Goal: Find specific page/section: Find specific page/section

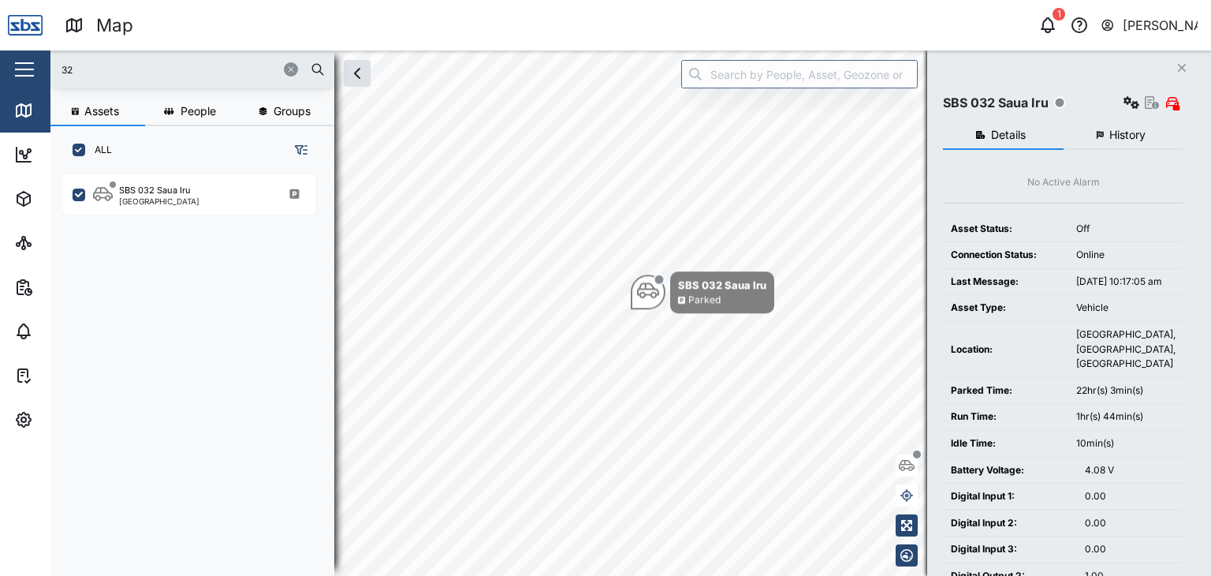
scroll to position [382, 246]
drag, startPoint x: 0, startPoint y: 0, endPoint x: 54, endPoint y: 70, distance: 88.3
click at [54, 70] on div "32" at bounding box center [192, 69] width 284 height 38
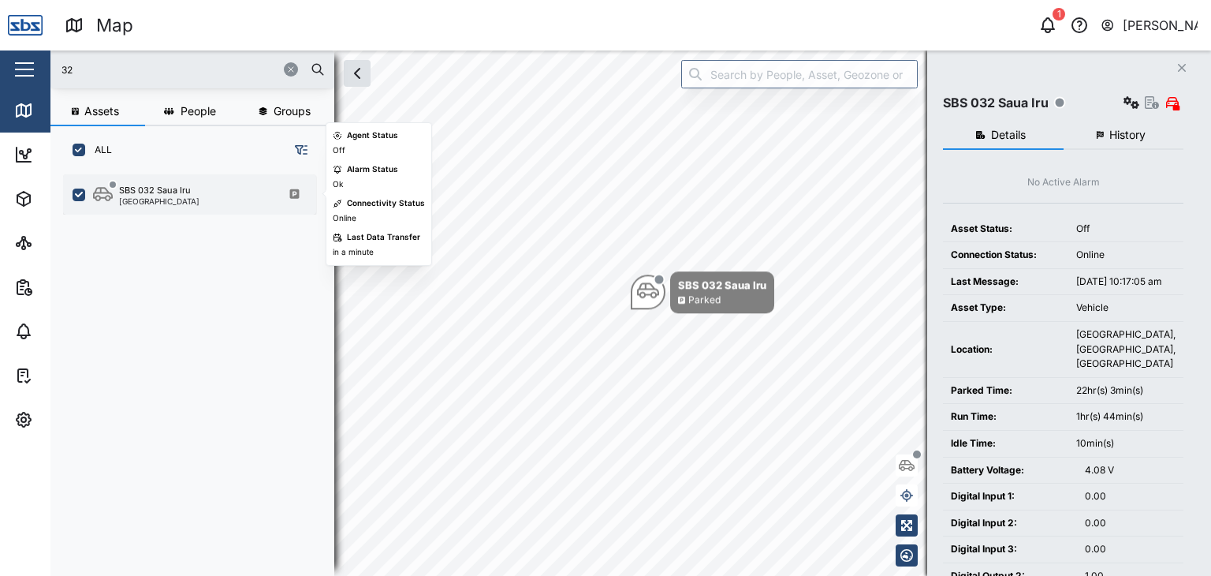
click at [177, 197] on div "[GEOGRAPHIC_DATA]" at bounding box center [159, 201] width 80 height 8
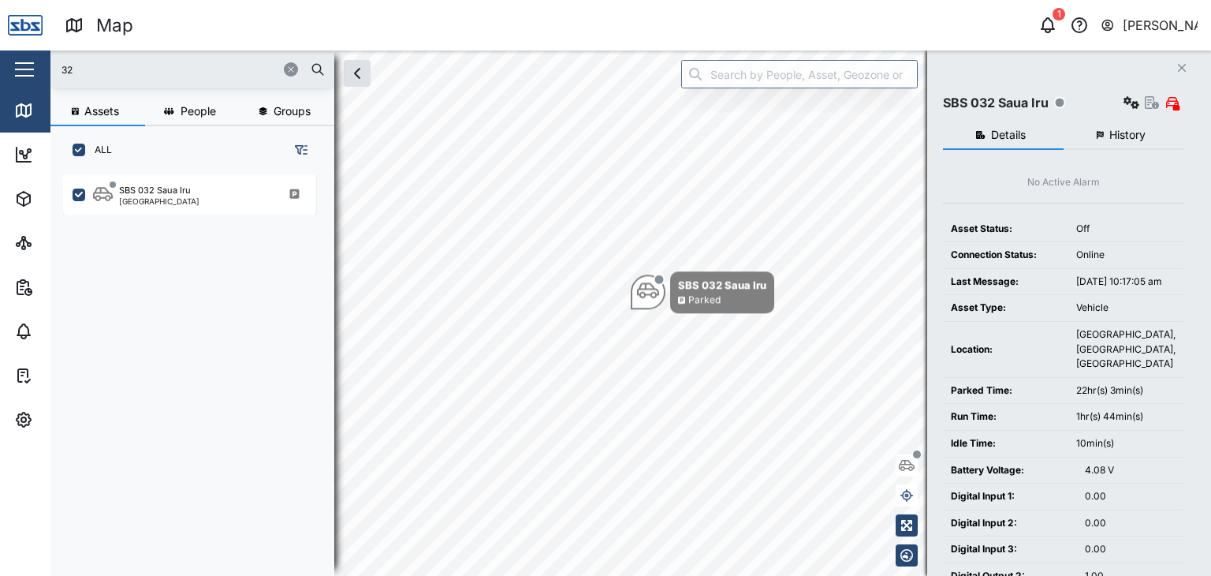
drag, startPoint x: 53, startPoint y: 67, endPoint x: 13, endPoint y: 61, distance: 40.7
click at [13, 61] on div "Map 1 [PERSON_NAME] Close Map Dashboard Assets ATS Camera Generator Personnel T…" at bounding box center [605, 288] width 1211 height 576
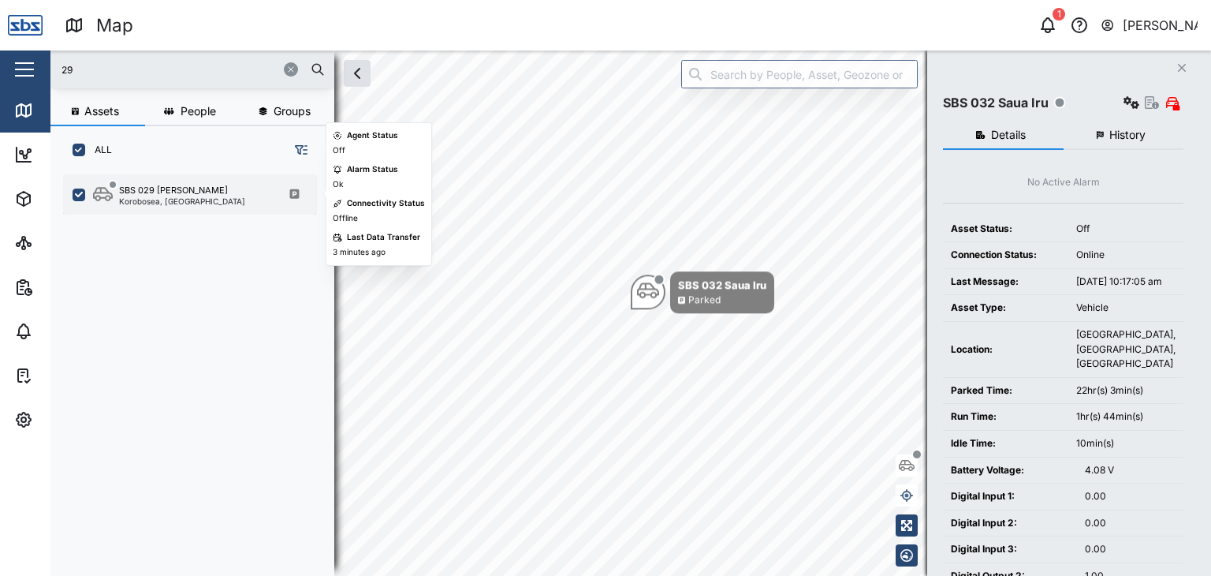
click at [167, 197] on div "Korobosea, [GEOGRAPHIC_DATA]" at bounding box center [182, 201] width 126 height 8
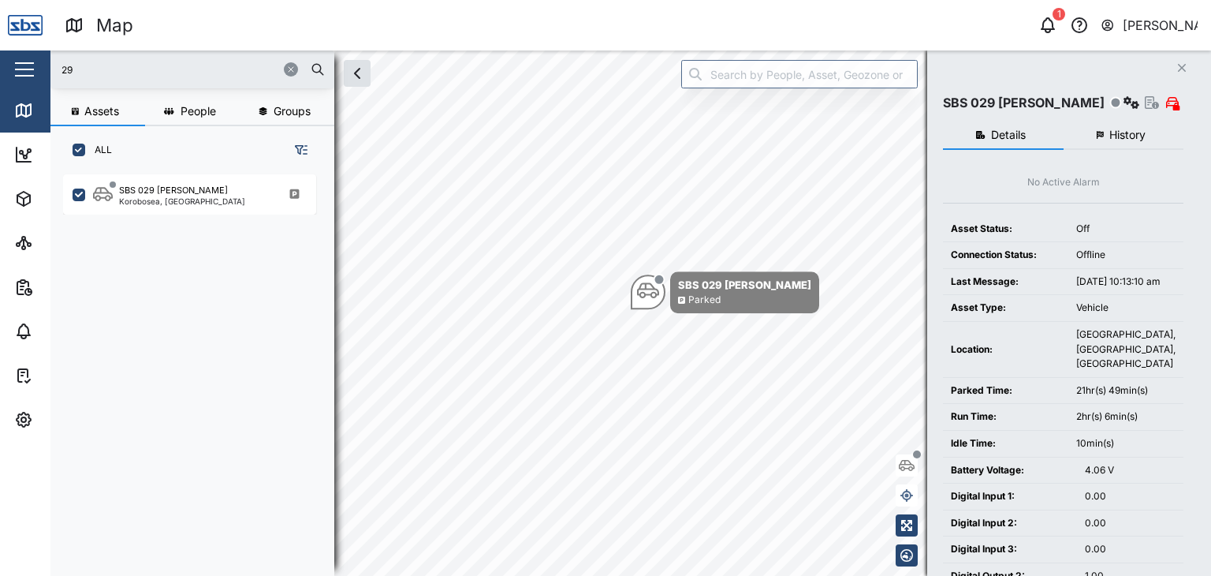
drag, startPoint x: 83, startPoint y: 71, endPoint x: 101, endPoint y: 118, distance: 50.7
click at [73, 65] on input "29" at bounding box center [192, 70] width 265 height 24
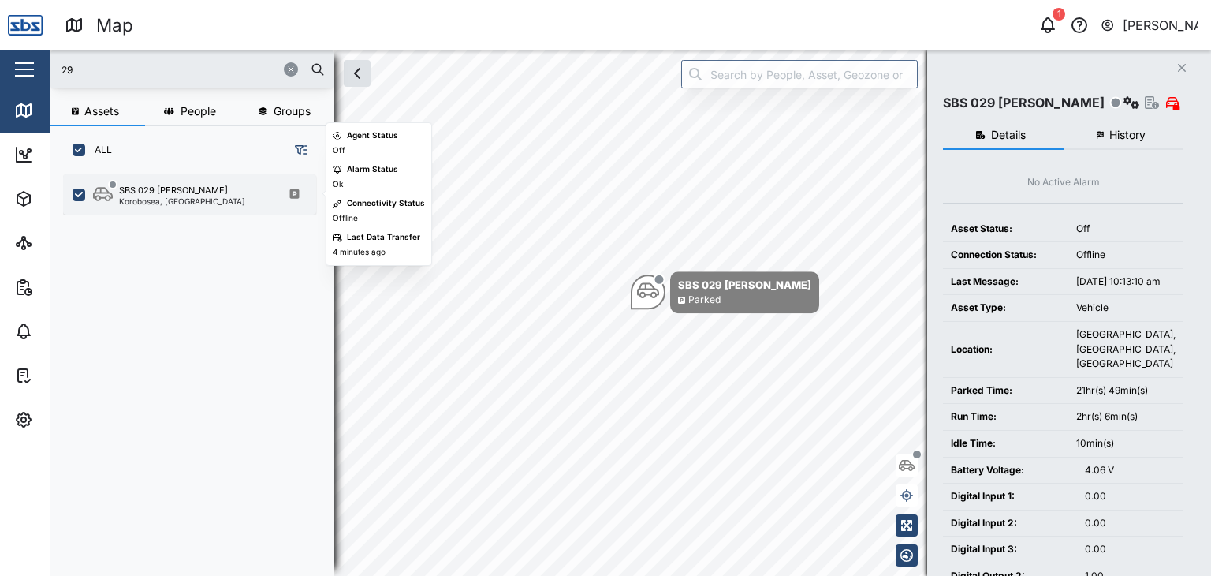
click at [155, 189] on div "SBS 029 [PERSON_NAME]" at bounding box center [173, 190] width 109 height 13
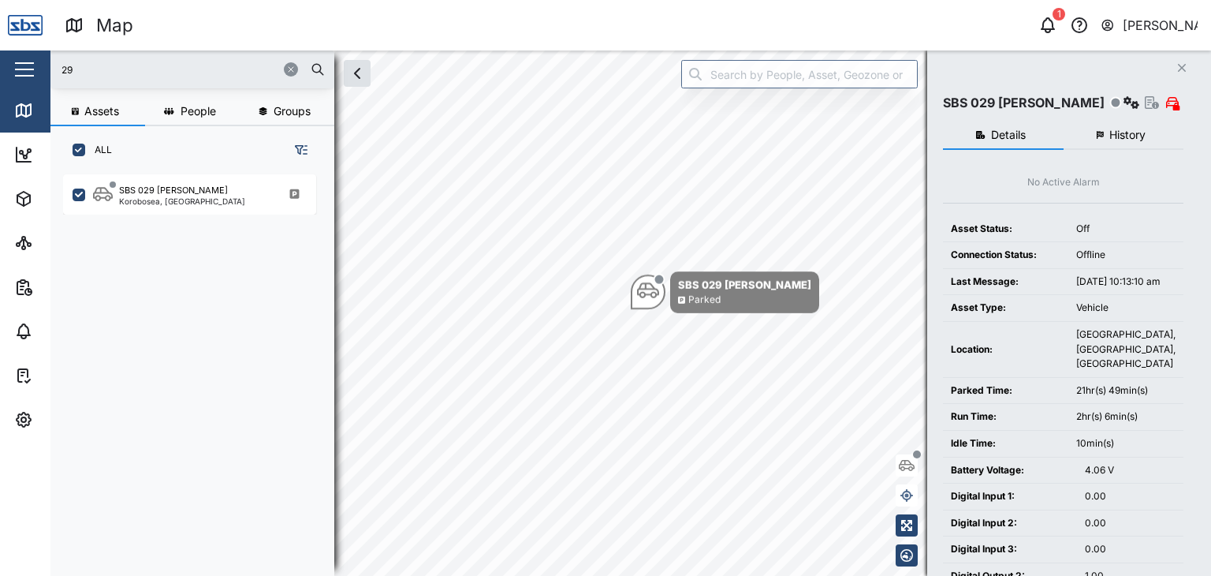
drag, startPoint x: 103, startPoint y: 64, endPoint x: 25, endPoint y: 51, distance: 79.1
click at [25, 51] on div "Map 1 [PERSON_NAME] Close Map Dashboard Assets ATS Camera Generator Personnel T…" at bounding box center [605, 288] width 1211 height 576
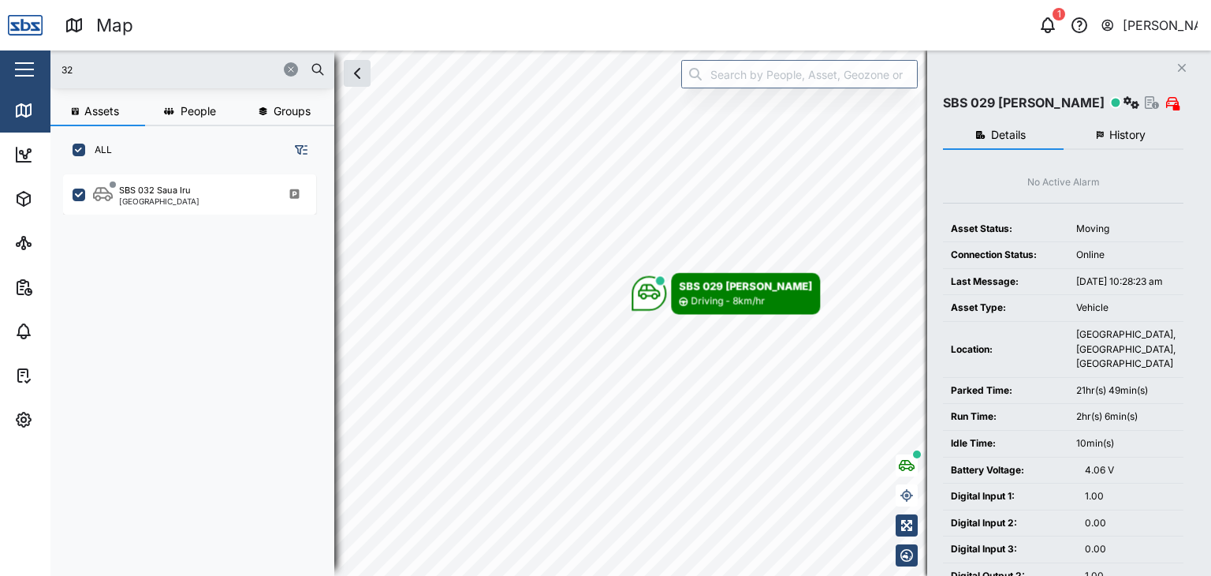
drag, startPoint x: 87, startPoint y: 70, endPoint x: 6, endPoint y: 68, distance: 80.5
click at [6, 68] on div "Map 1 [PERSON_NAME] Close Map Dashboard Assets ATS Camera Generator Personnel T…" at bounding box center [605, 288] width 1211 height 576
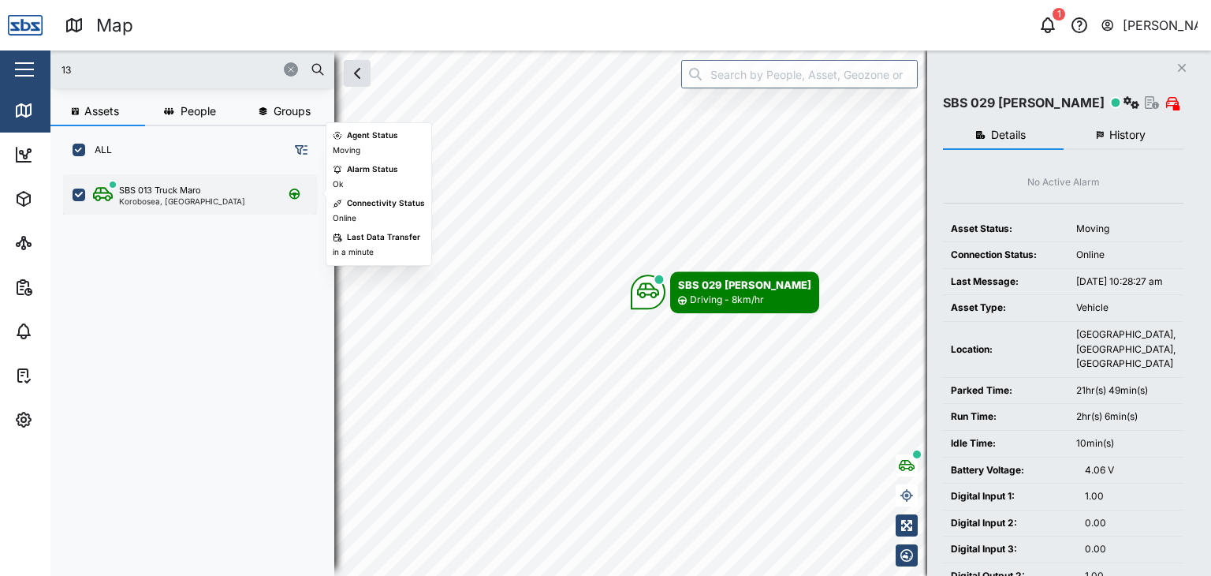
click at [166, 193] on div "SBS 013 Truck Maro" at bounding box center [160, 190] width 82 height 13
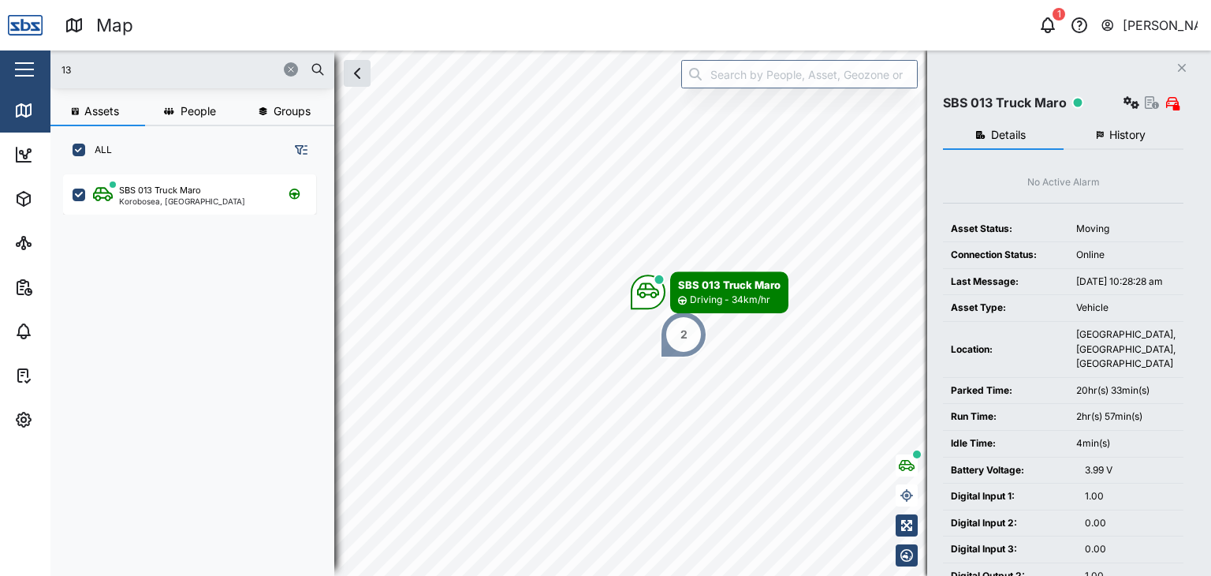
click at [51, 54] on div "13" at bounding box center [192, 69] width 284 height 38
drag, startPoint x: 73, startPoint y: 69, endPoint x: 45, endPoint y: 67, distance: 27.6
click at [45, 67] on div "Map 1 [PERSON_NAME] Close Map Dashboard Assets ATS Camera Generator Personnel T…" at bounding box center [605, 288] width 1211 height 576
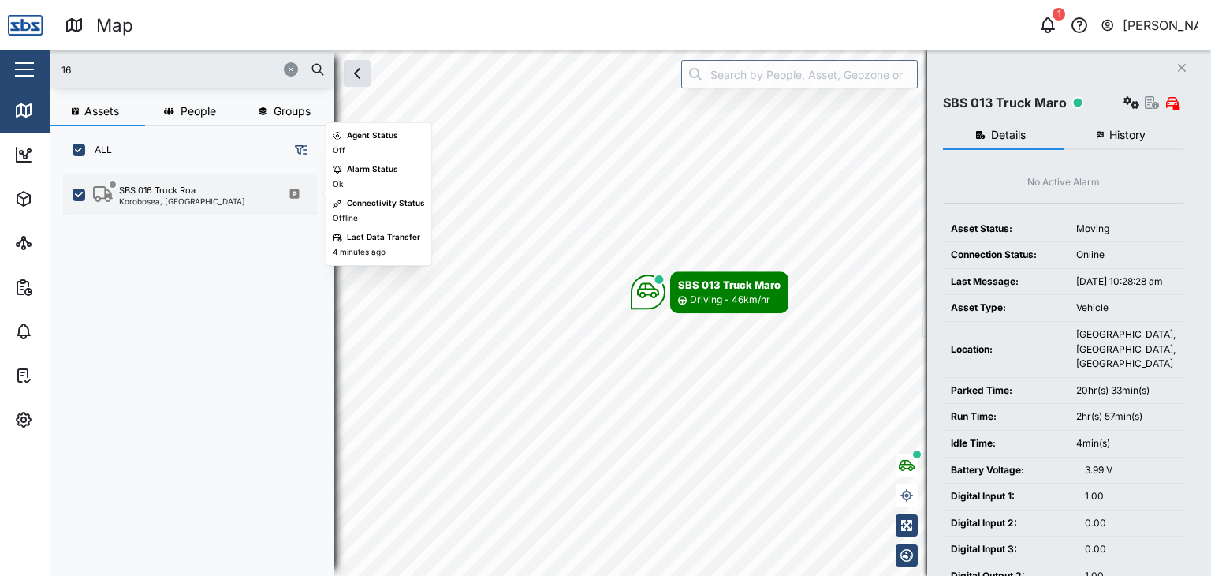
click at [164, 197] on div "Korobosea, [GEOGRAPHIC_DATA]" at bounding box center [182, 201] width 126 height 8
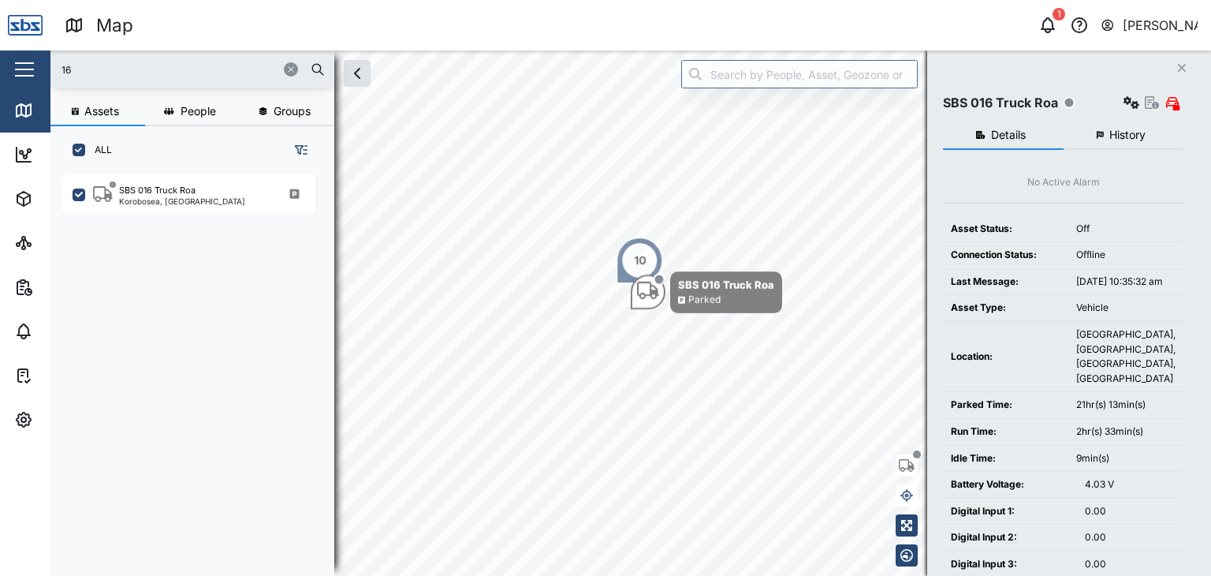
drag, startPoint x: 66, startPoint y: 75, endPoint x: 47, endPoint y: 72, distance: 19.2
click at [47, 72] on div "Map 1 [PERSON_NAME] Close Map Dashboard Assets ATS Camera Generator Personnel T…" at bounding box center [605, 288] width 1211 height 576
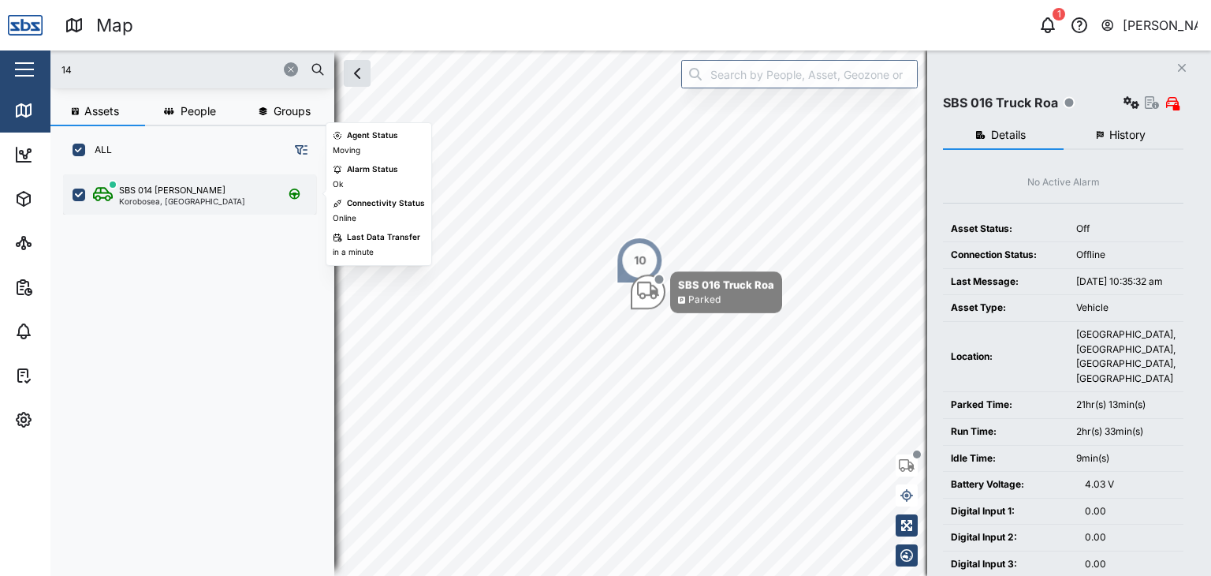
click at [183, 202] on div "Korobosea, [GEOGRAPHIC_DATA]" at bounding box center [182, 201] width 126 height 8
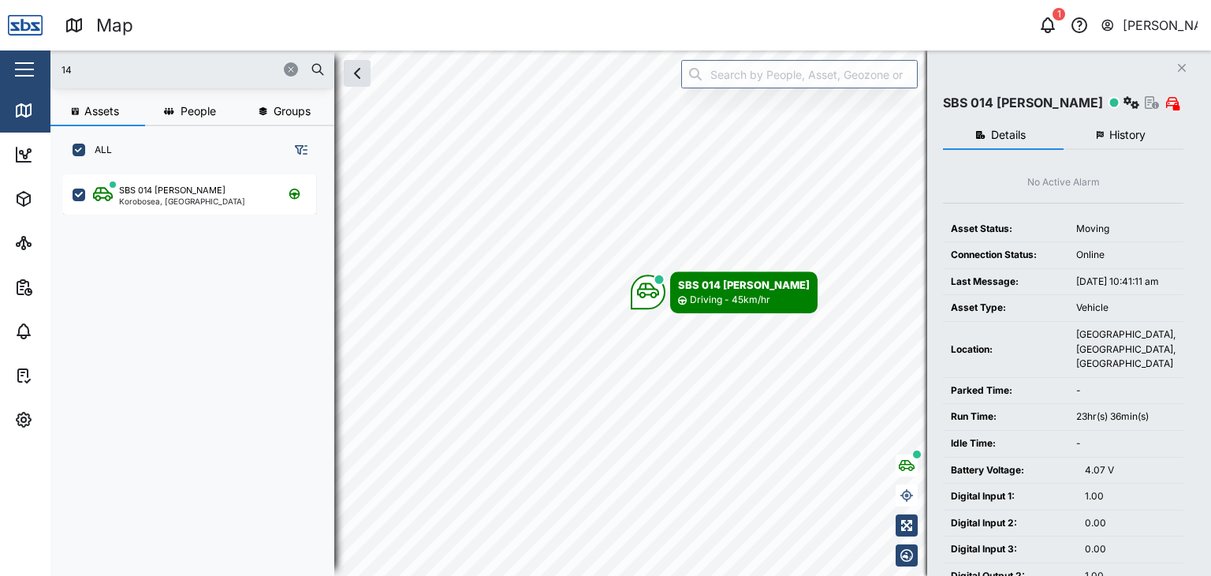
drag, startPoint x: 77, startPoint y: 70, endPoint x: 41, endPoint y: 58, distance: 37.7
click at [41, 58] on div "Map 1 [PERSON_NAME] Close Map Dashboard Assets ATS Camera Generator Personnel T…" at bounding box center [605, 288] width 1211 height 576
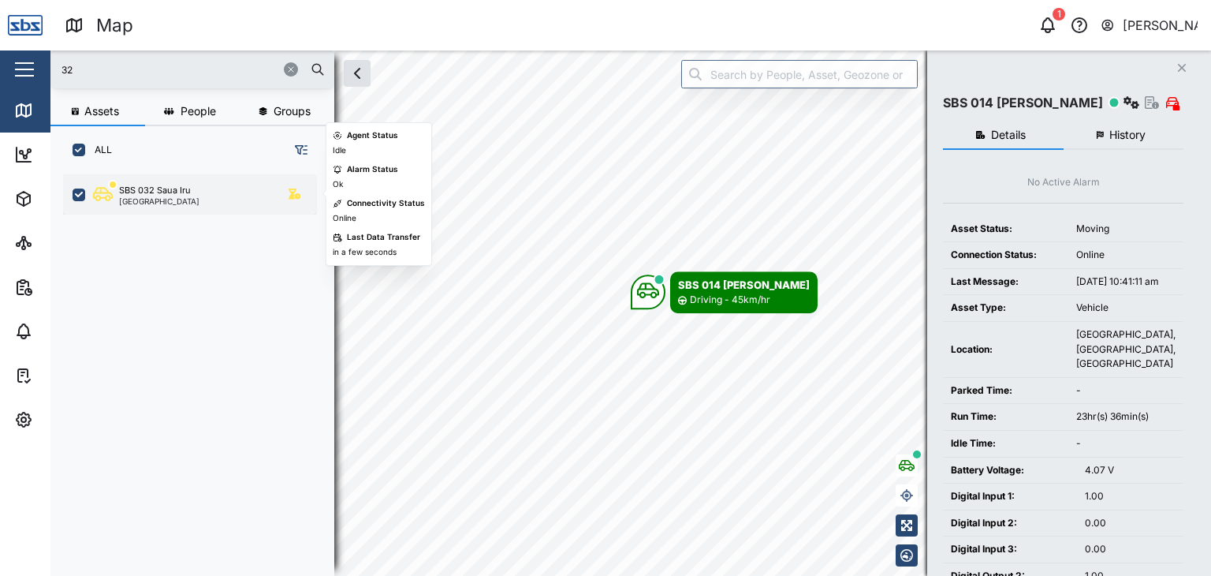
click at [191, 206] on div "SBS 032 Saua Iru [GEOGRAPHIC_DATA]" at bounding box center [189, 194] width 253 height 40
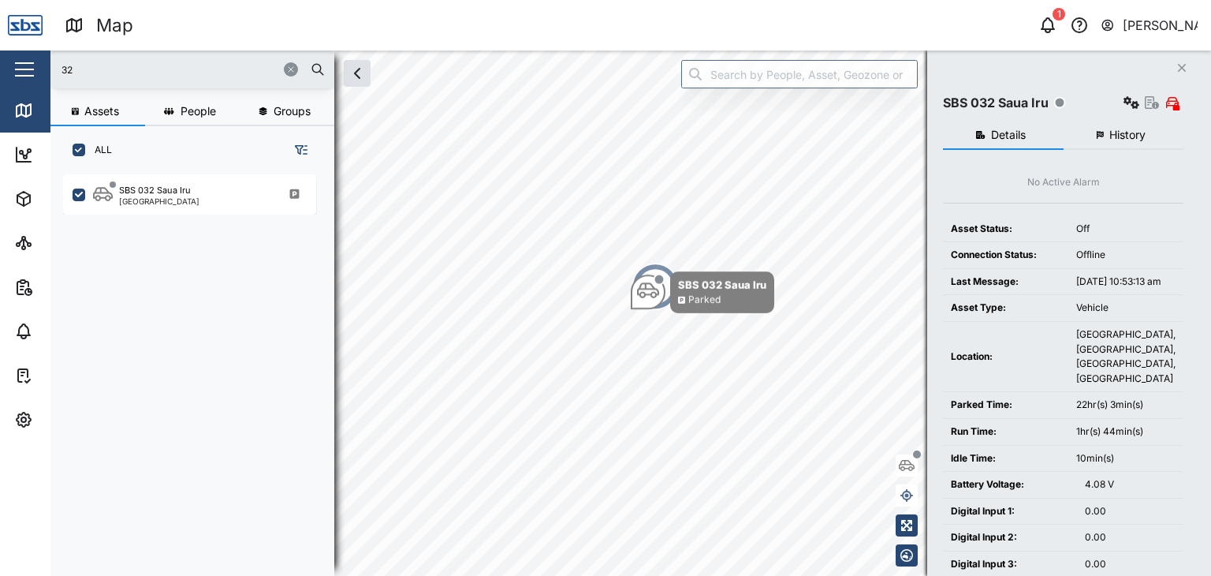
drag, startPoint x: 108, startPoint y: 60, endPoint x: 55, endPoint y: 64, distance: 53.0
click at [55, 64] on div "32" at bounding box center [192, 69] width 284 height 38
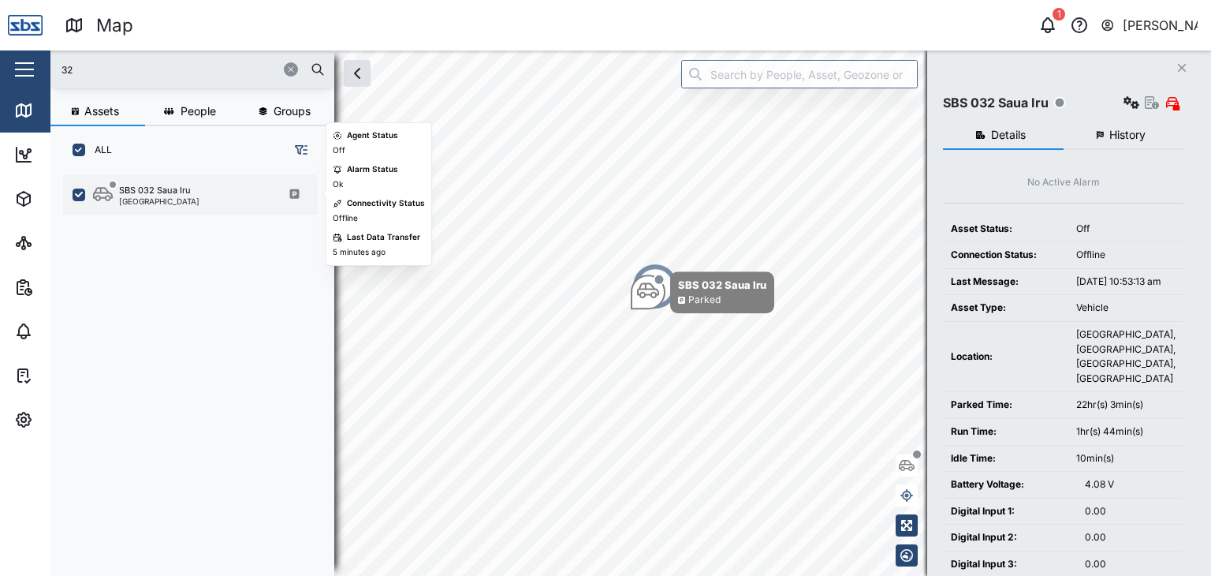
click at [165, 194] on div "SBS 032 Saua Iru" at bounding box center [155, 190] width 72 height 13
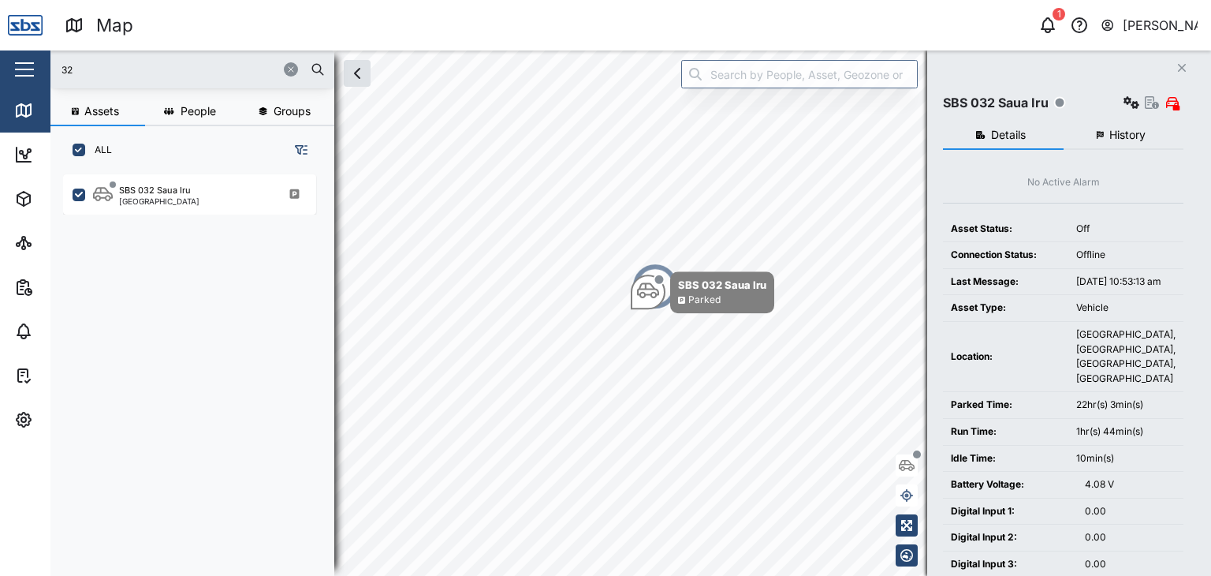
drag, startPoint x: 88, startPoint y: 71, endPoint x: 60, endPoint y: 73, distance: 27.6
click at [60, 73] on input "32" at bounding box center [192, 70] width 265 height 24
click at [82, 73] on input "32" at bounding box center [192, 70] width 265 height 24
drag, startPoint x: 59, startPoint y: 69, endPoint x: 12, endPoint y: 64, distance: 47.6
click at [12, 64] on div "Map 1 [PERSON_NAME] Close Map Dashboard Assets ATS Camera Generator Personnel T…" at bounding box center [605, 288] width 1211 height 576
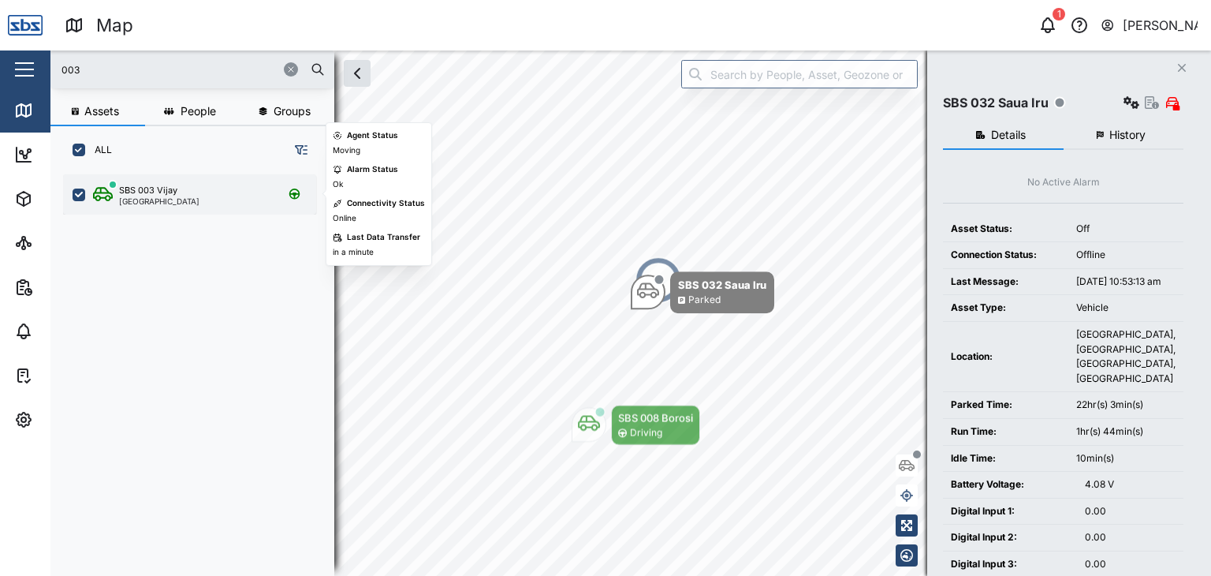
click at [114, 194] on div "SBS 003 Vijay [GEOGRAPHIC_DATA]" at bounding box center [146, 194] width 106 height 21
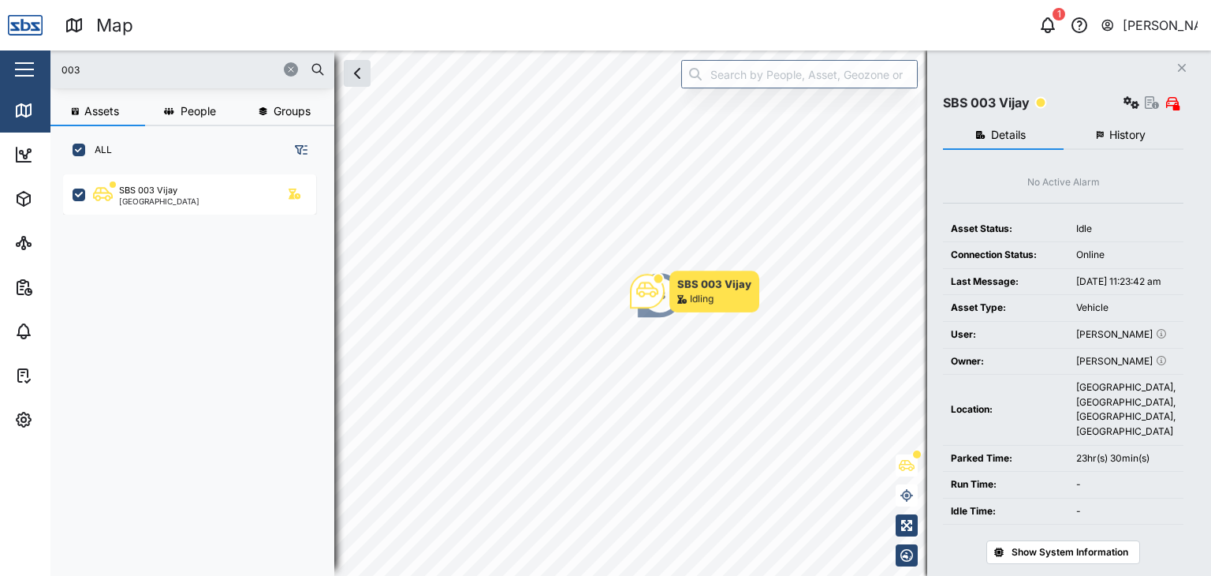
drag, startPoint x: 88, startPoint y: 70, endPoint x: 21, endPoint y: 69, distance: 67.0
click at [21, 69] on div "Map 1 [PERSON_NAME] Close Map Dashboard Assets ATS Camera Generator Personnel T…" at bounding box center [605, 288] width 1211 height 576
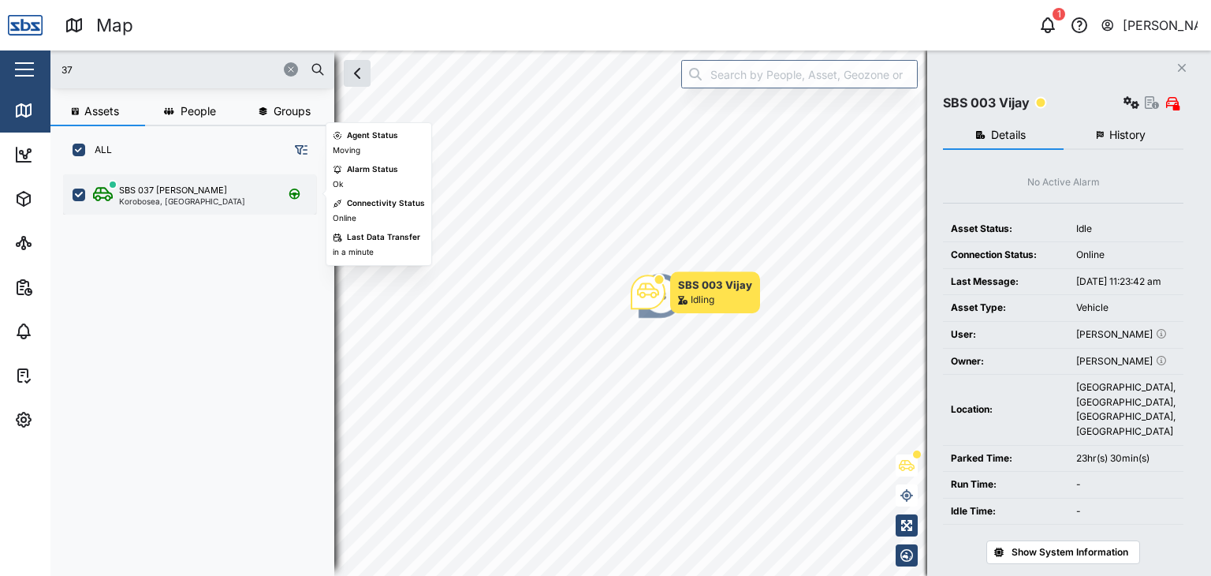
click at [180, 203] on div "Korobosea, [GEOGRAPHIC_DATA]" at bounding box center [182, 201] width 126 height 8
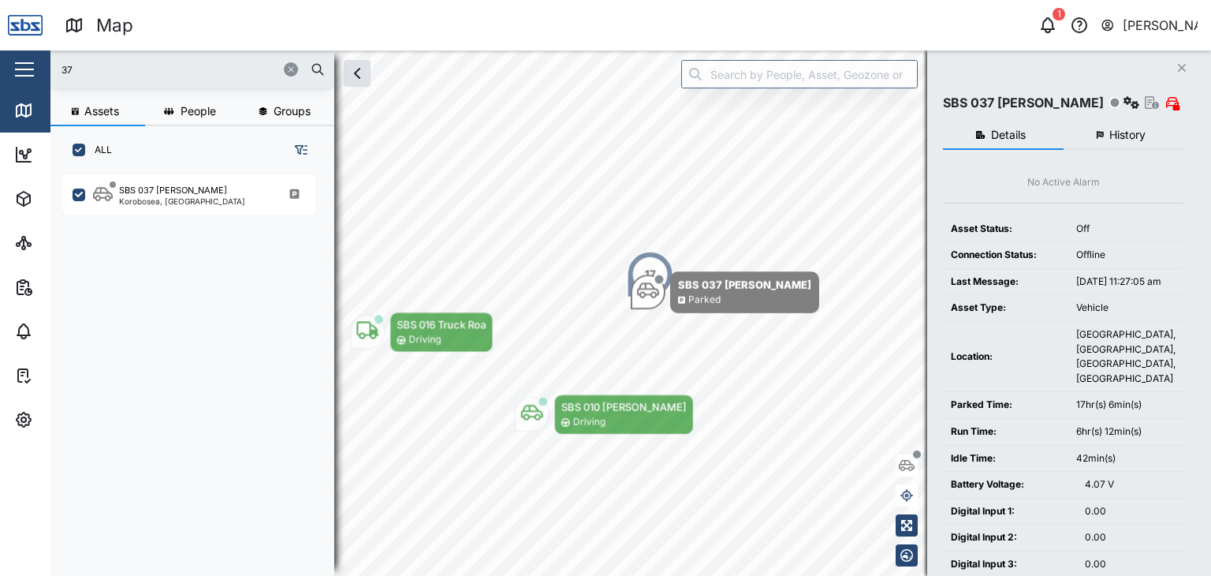
drag, startPoint x: 125, startPoint y: 61, endPoint x: 25, endPoint y: 64, distance: 100.2
click at [25, 64] on div "Map 1 [PERSON_NAME] Close Map Dashboard Assets ATS Camera Generator Personnel T…" at bounding box center [605, 288] width 1211 height 576
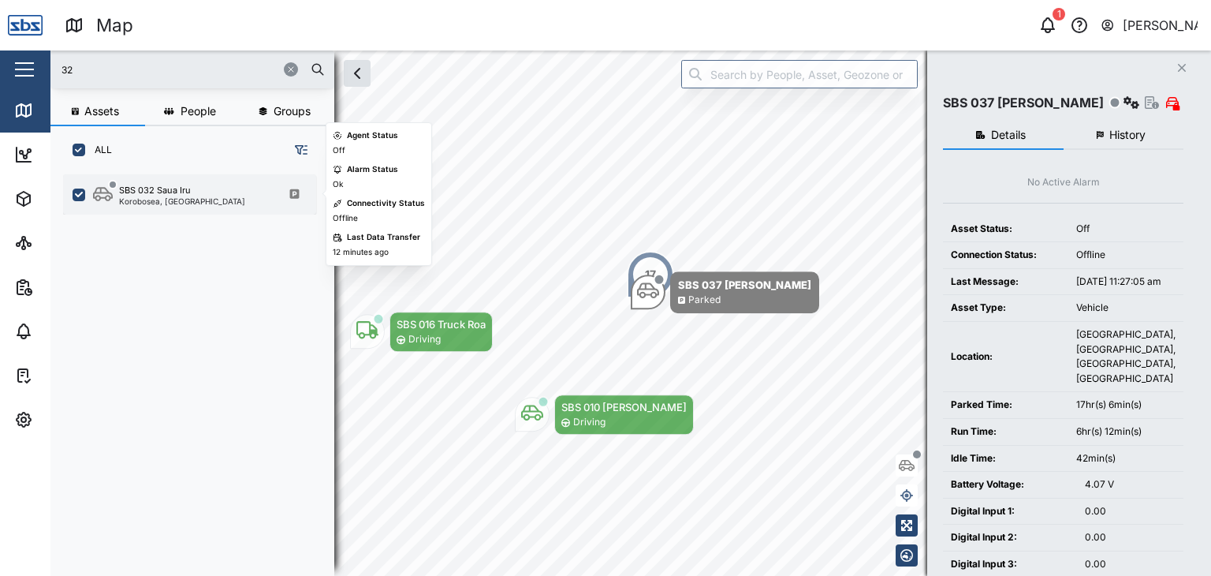
click at [199, 206] on div "SBS 032 Saua Iru Korobosea, [GEOGRAPHIC_DATA]" at bounding box center [189, 194] width 253 height 40
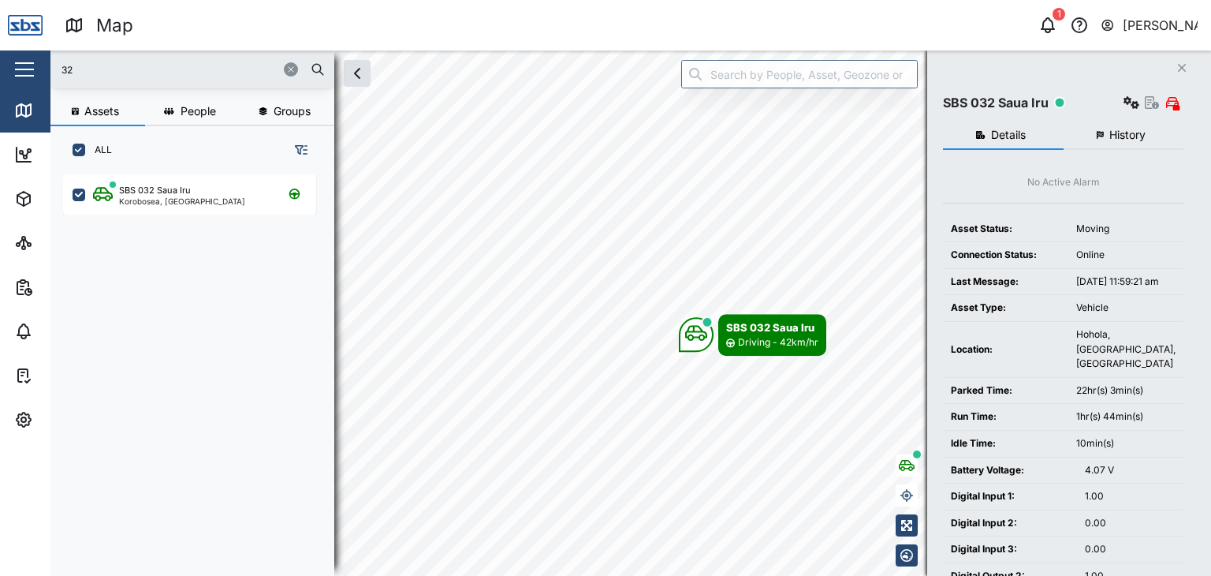
drag, startPoint x: 104, startPoint y: 62, endPoint x: 35, endPoint y: 65, distance: 69.5
click at [35, 65] on div "Map 1 [PERSON_NAME] Close Map Dashboard Assets ATS Camera Generator Personnel T…" at bounding box center [605, 288] width 1211 height 576
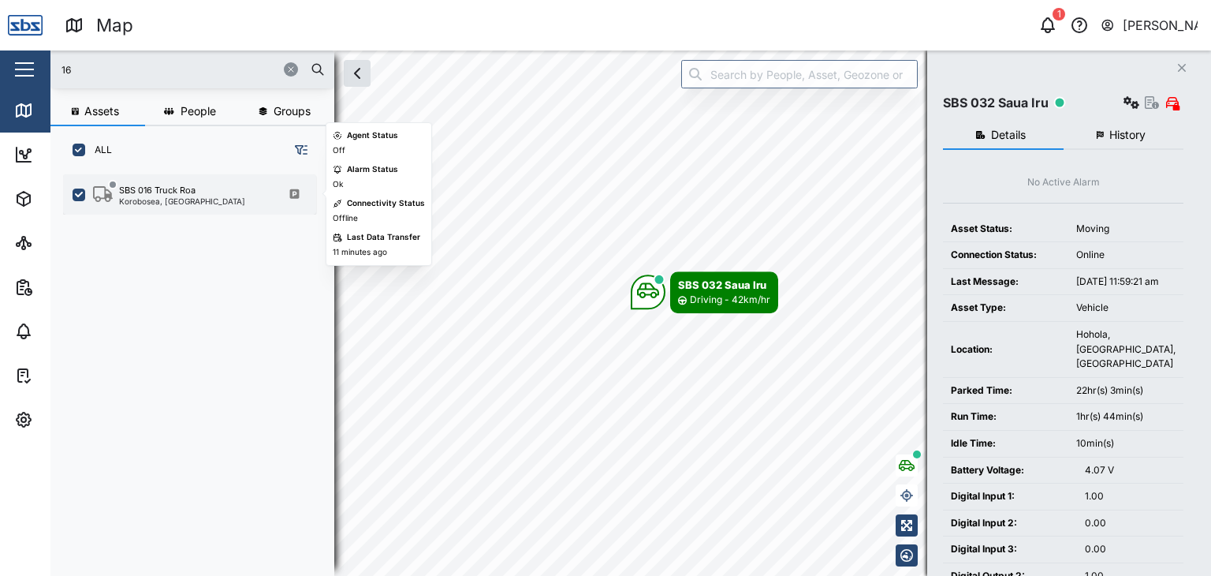
click at [184, 181] on div "SBS 016 Truck Roa Korobosea, [GEOGRAPHIC_DATA]" at bounding box center [189, 194] width 253 height 40
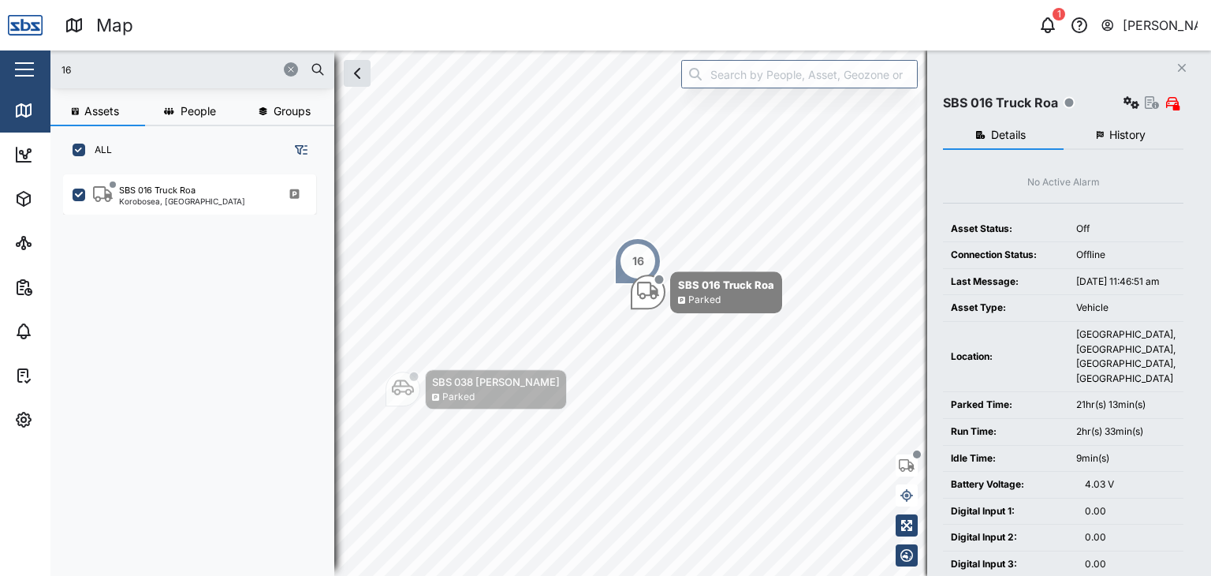
drag, startPoint x: 98, startPoint y: 76, endPoint x: 46, endPoint y: 77, distance: 52.1
click at [46, 77] on div "Map 1 [PERSON_NAME] Close Map Dashboard Assets ATS Camera Generator Personnel T…" at bounding box center [605, 288] width 1211 height 576
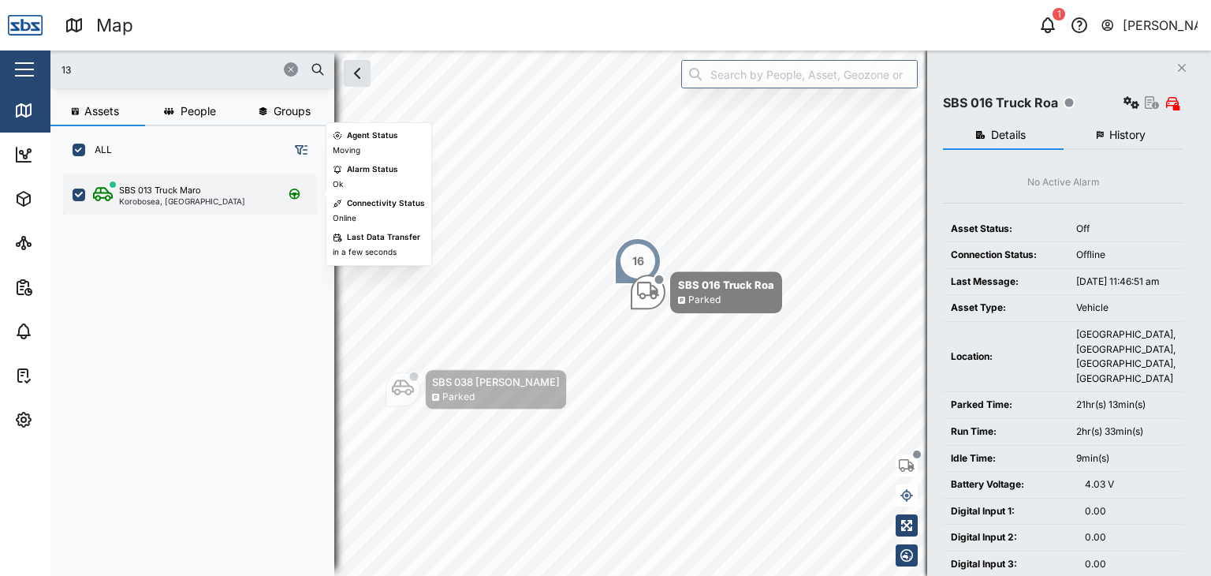
click at [159, 209] on div "SBS 013 Truck Maro Korobosea, [GEOGRAPHIC_DATA]" at bounding box center [189, 194] width 253 height 40
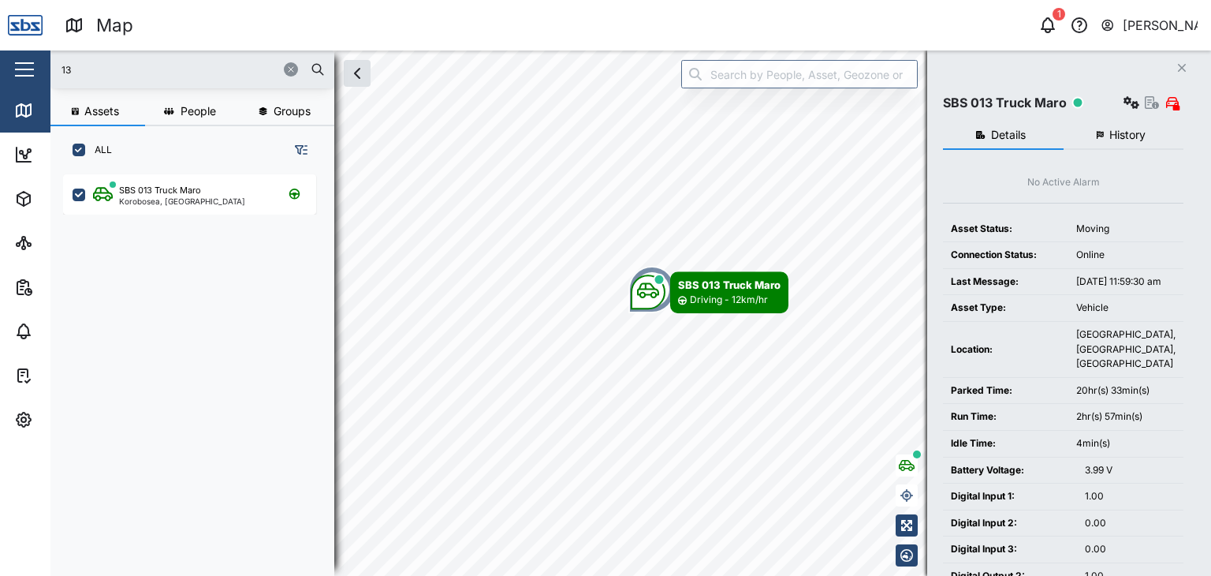
drag, startPoint x: 84, startPoint y: 69, endPoint x: 47, endPoint y: 70, distance: 37.1
click at [47, 70] on div "Map 1 [PERSON_NAME] Close Map Dashboard Assets ATS Camera Generator Personnel T…" at bounding box center [605, 288] width 1211 height 576
type input "16"
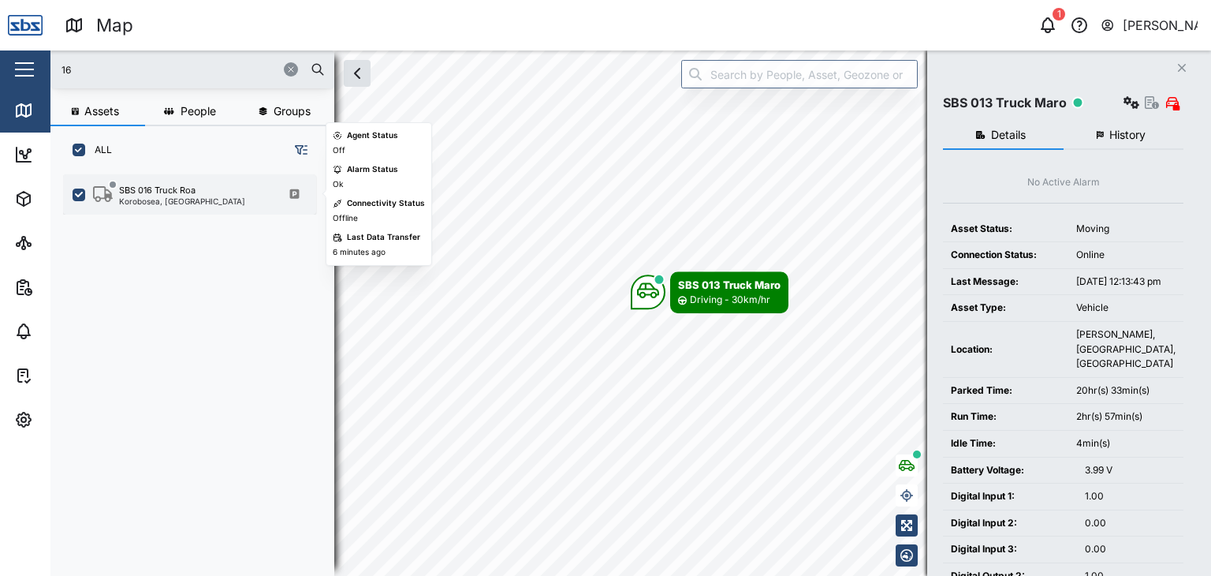
click at [163, 198] on div "Korobosea, [GEOGRAPHIC_DATA]" at bounding box center [182, 201] width 126 height 8
